Goal: Task Accomplishment & Management: Use online tool/utility

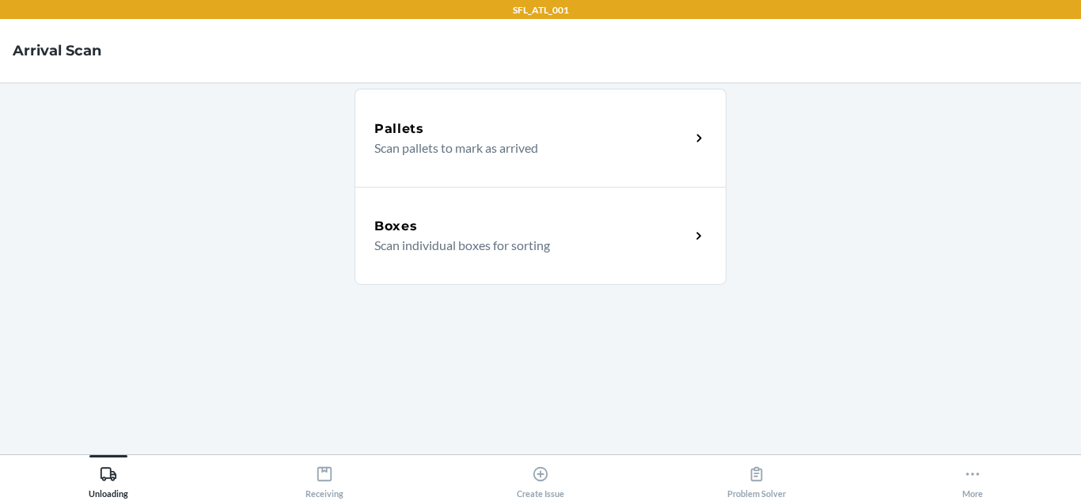
click at [540, 206] on div "Boxes Scan individual boxes for sorting" at bounding box center [541, 236] width 372 height 98
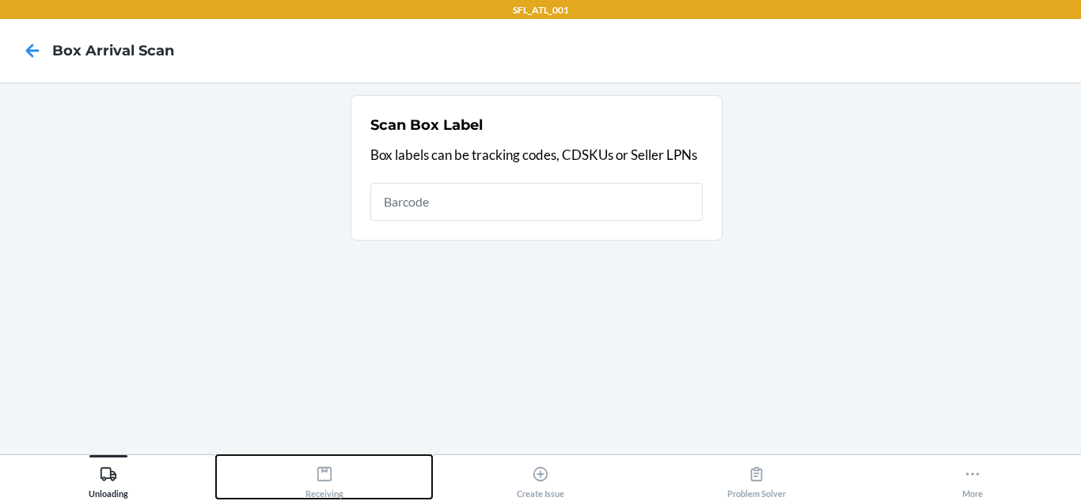
click at [323, 476] on icon at bounding box center [324, 473] width 17 height 17
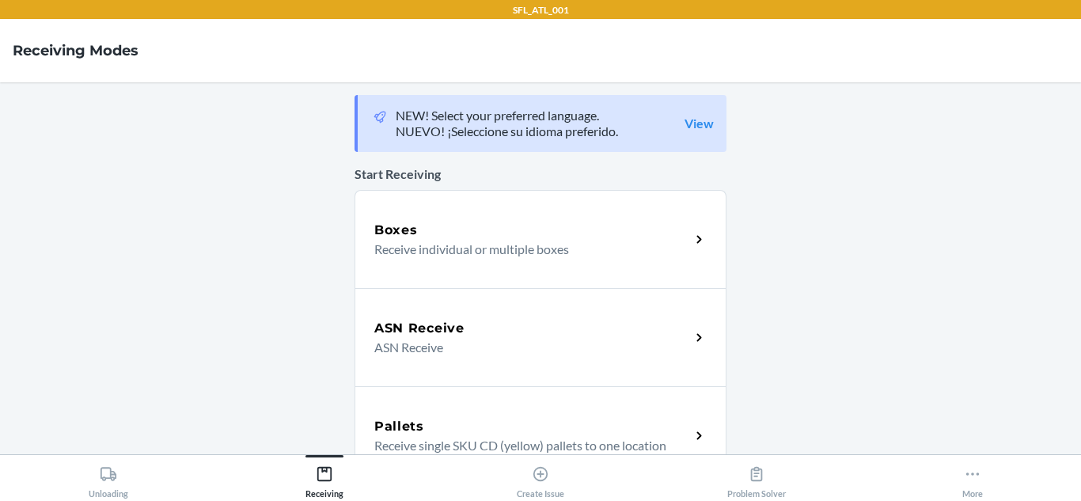
click at [443, 263] on div "Boxes Receive individual or multiple boxes" at bounding box center [541, 239] width 372 height 98
